Goal: Task Accomplishment & Management: Complete application form

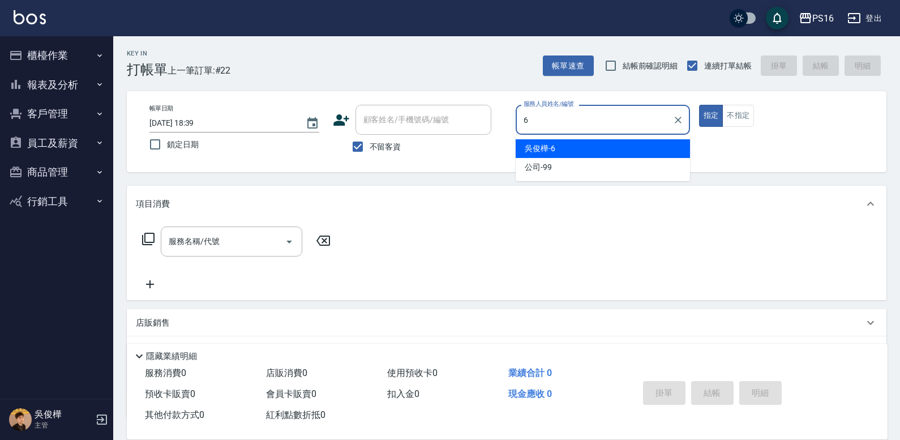
type input "6"
type button "true"
type input "[PERSON_NAME]-6"
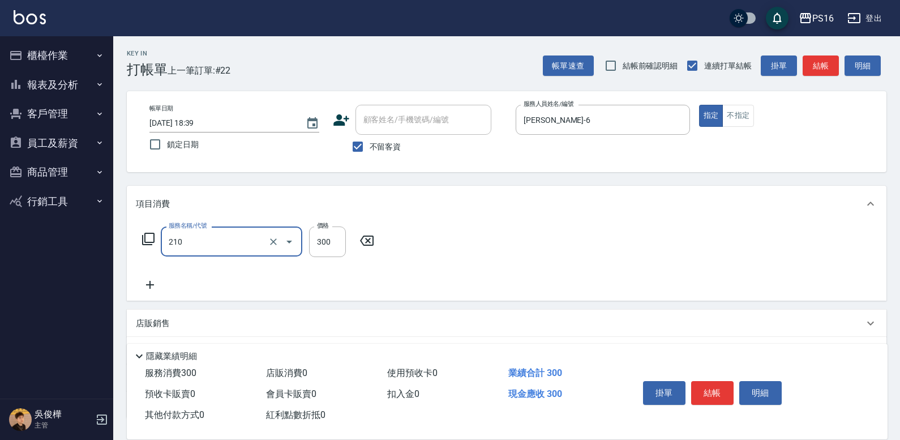
type input "[PERSON_NAME]洗髮精(210)"
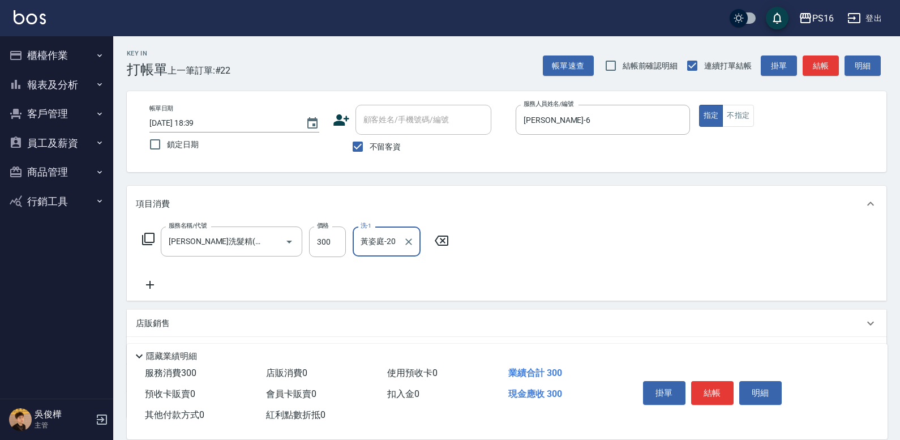
type input "黃姿庭-20"
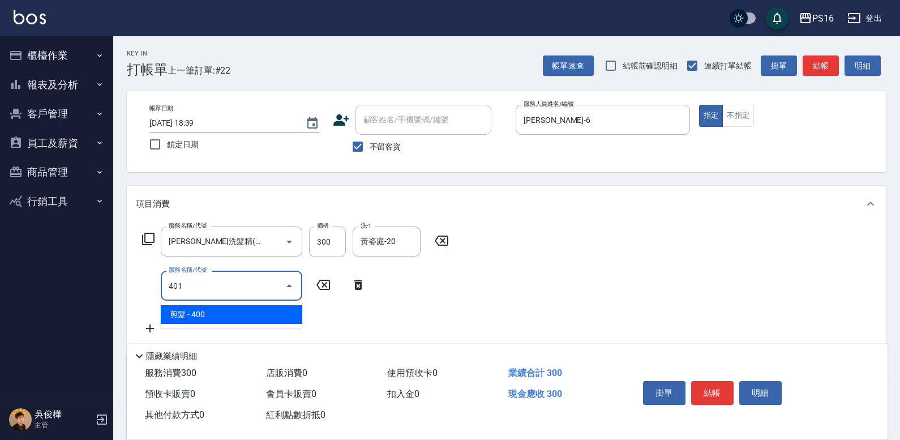
type input "剪髮(401)"
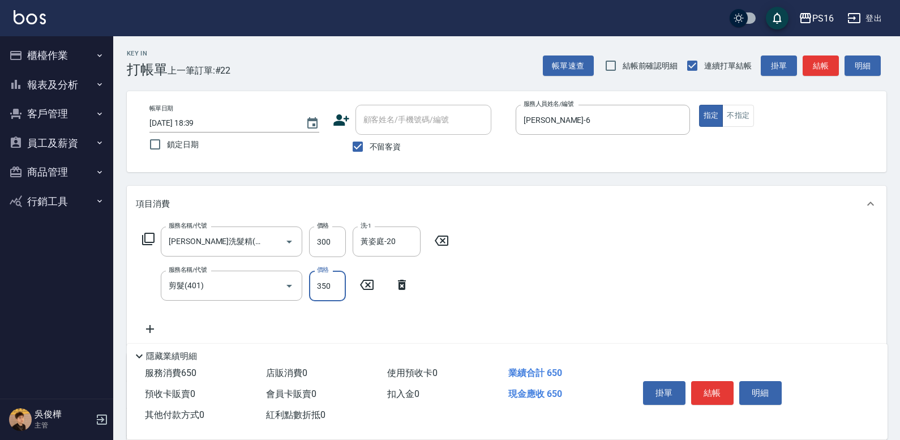
type input "350"
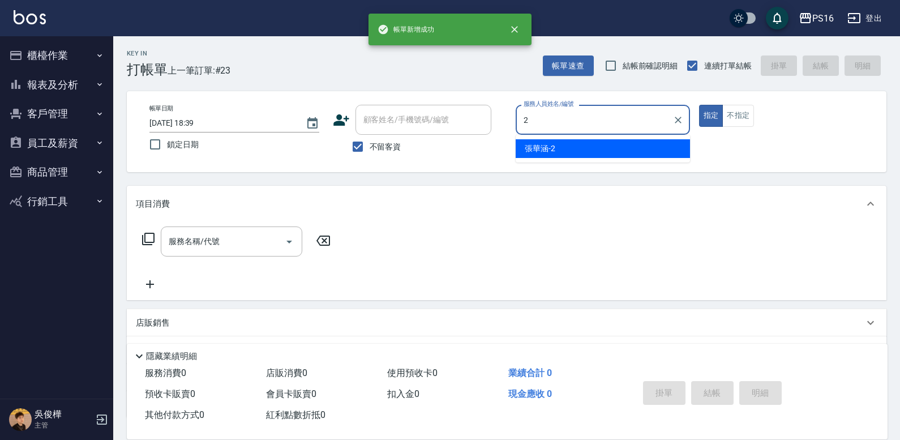
type input "[PERSON_NAME]-2"
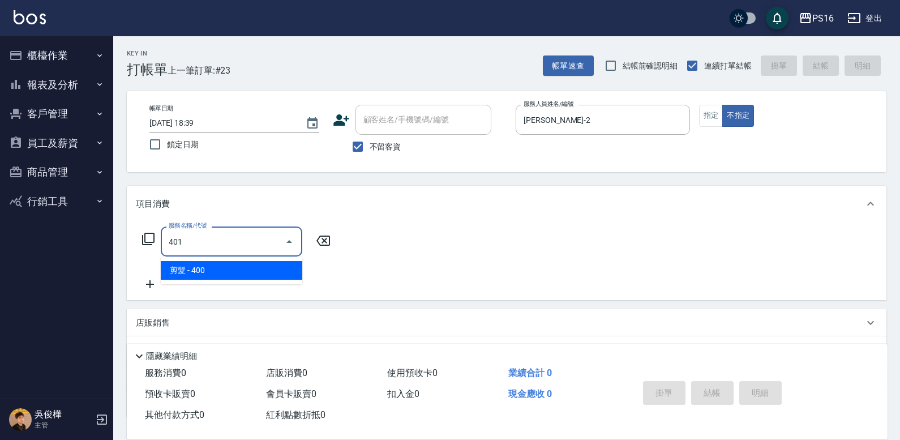
type input "剪髮(401)"
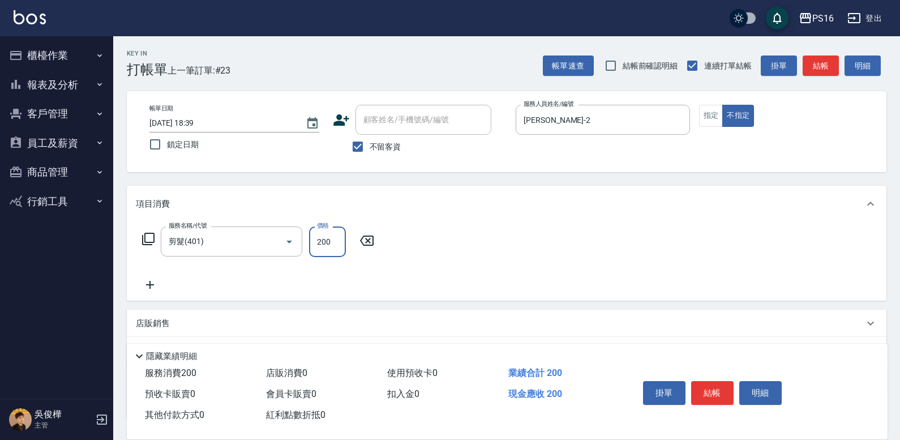
type input "200"
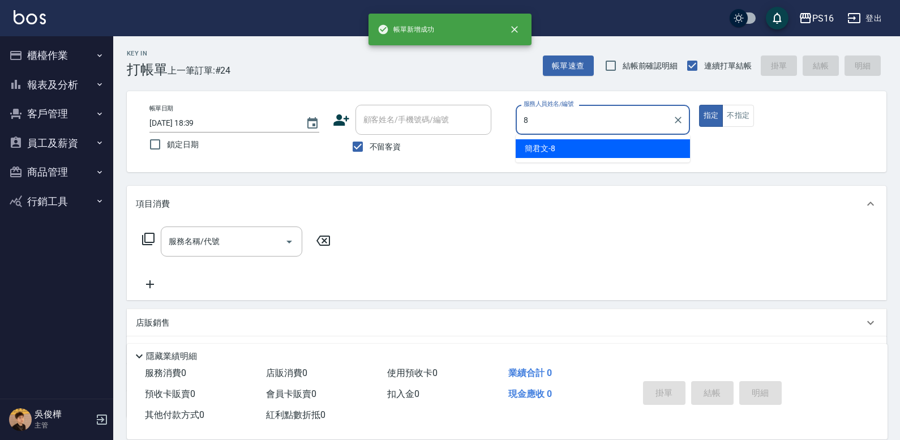
type input "[PERSON_NAME]-8"
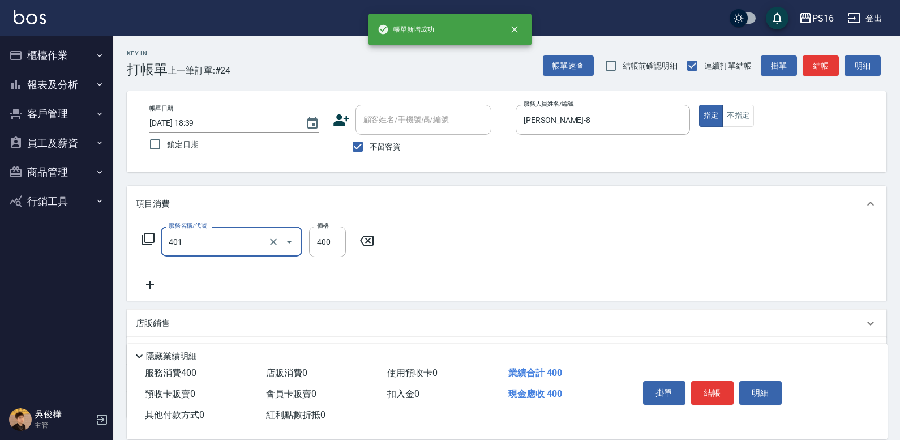
type input "剪髮(401)"
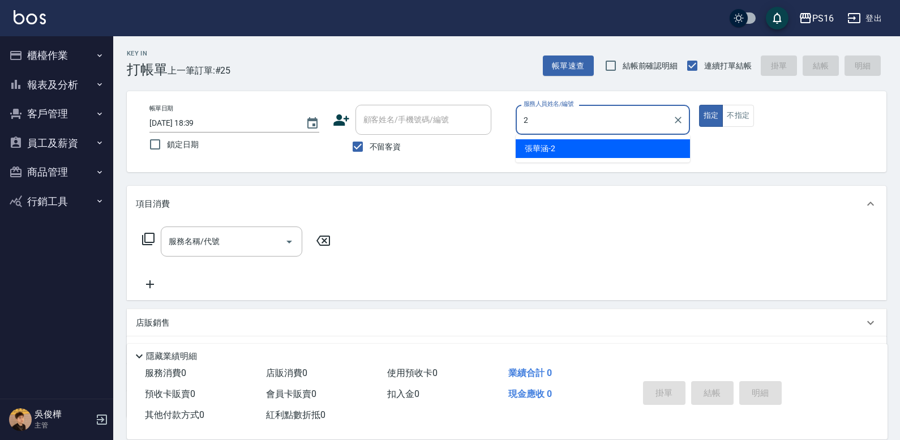
type input "[PERSON_NAME]-2"
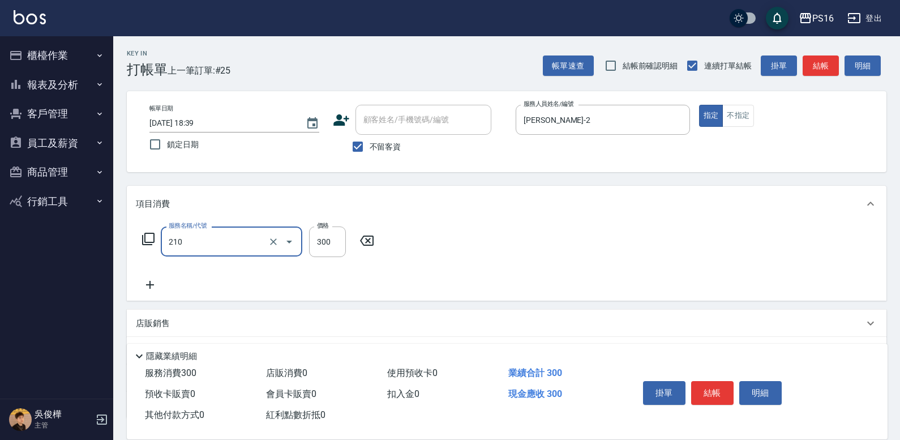
type input "[PERSON_NAME]洗髮精(210)"
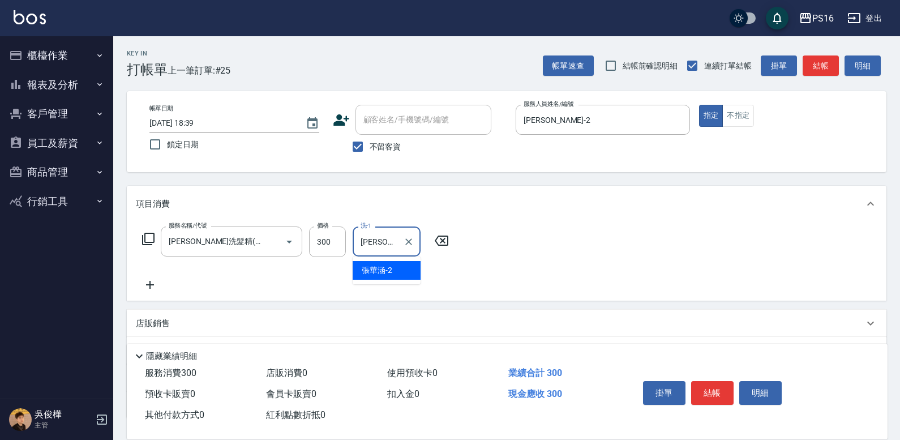
type input "[PERSON_NAME]-2"
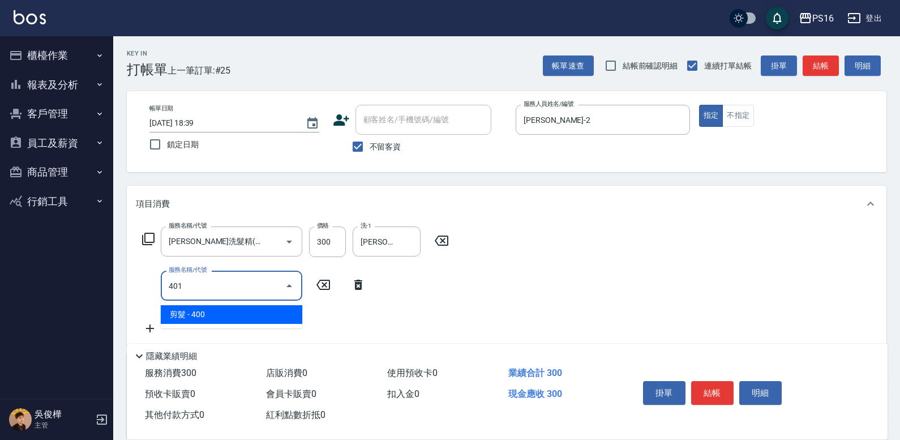
type input "剪髮(401)"
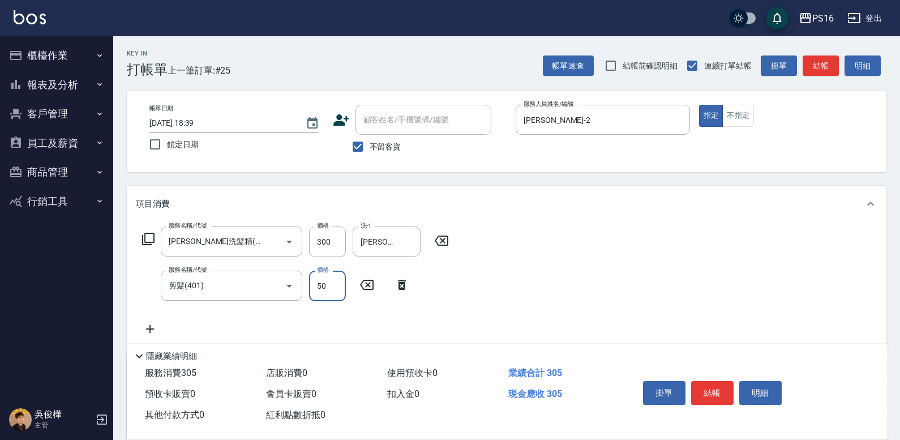
type input "50"
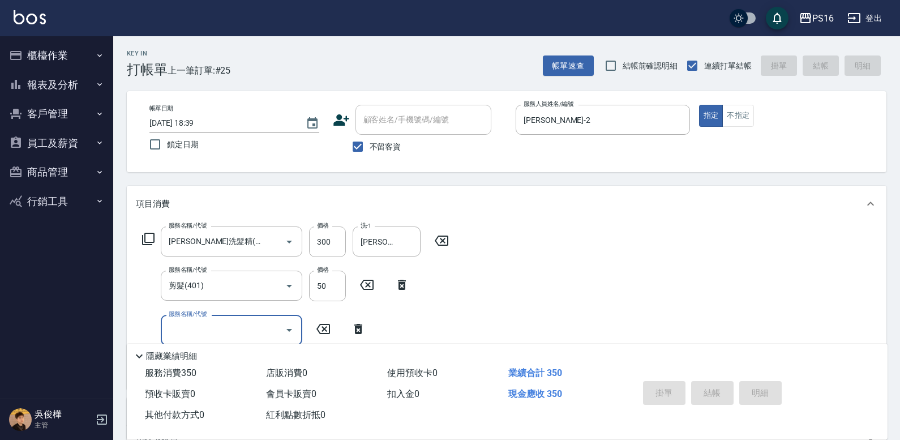
type input "[DATE] 18:46"
